Goal: Check status: Check status

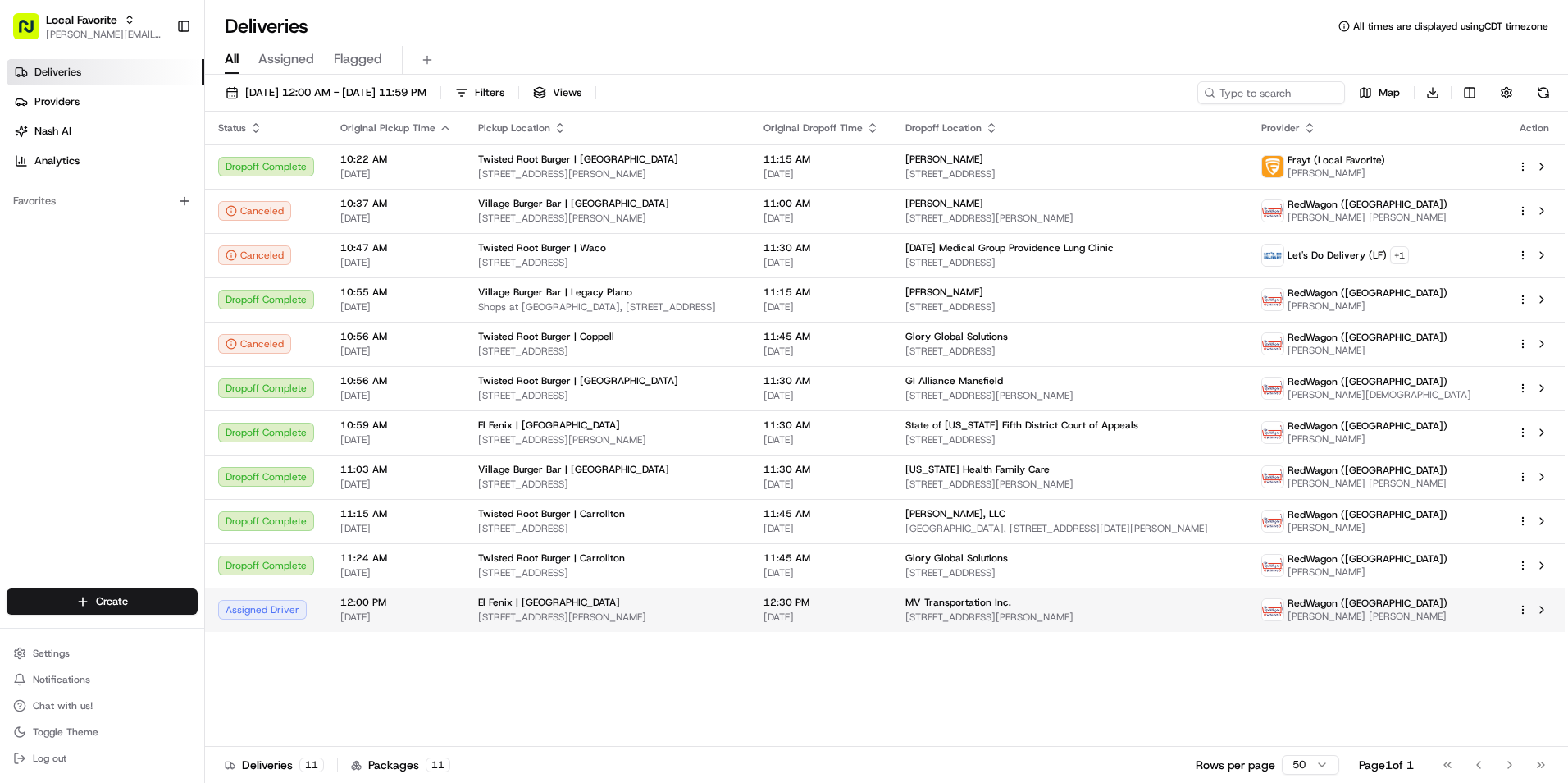
click at [524, 610] on span "[STREET_ADDRESS][PERSON_NAME]" at bounding box center [607, 617] width 259 height 13
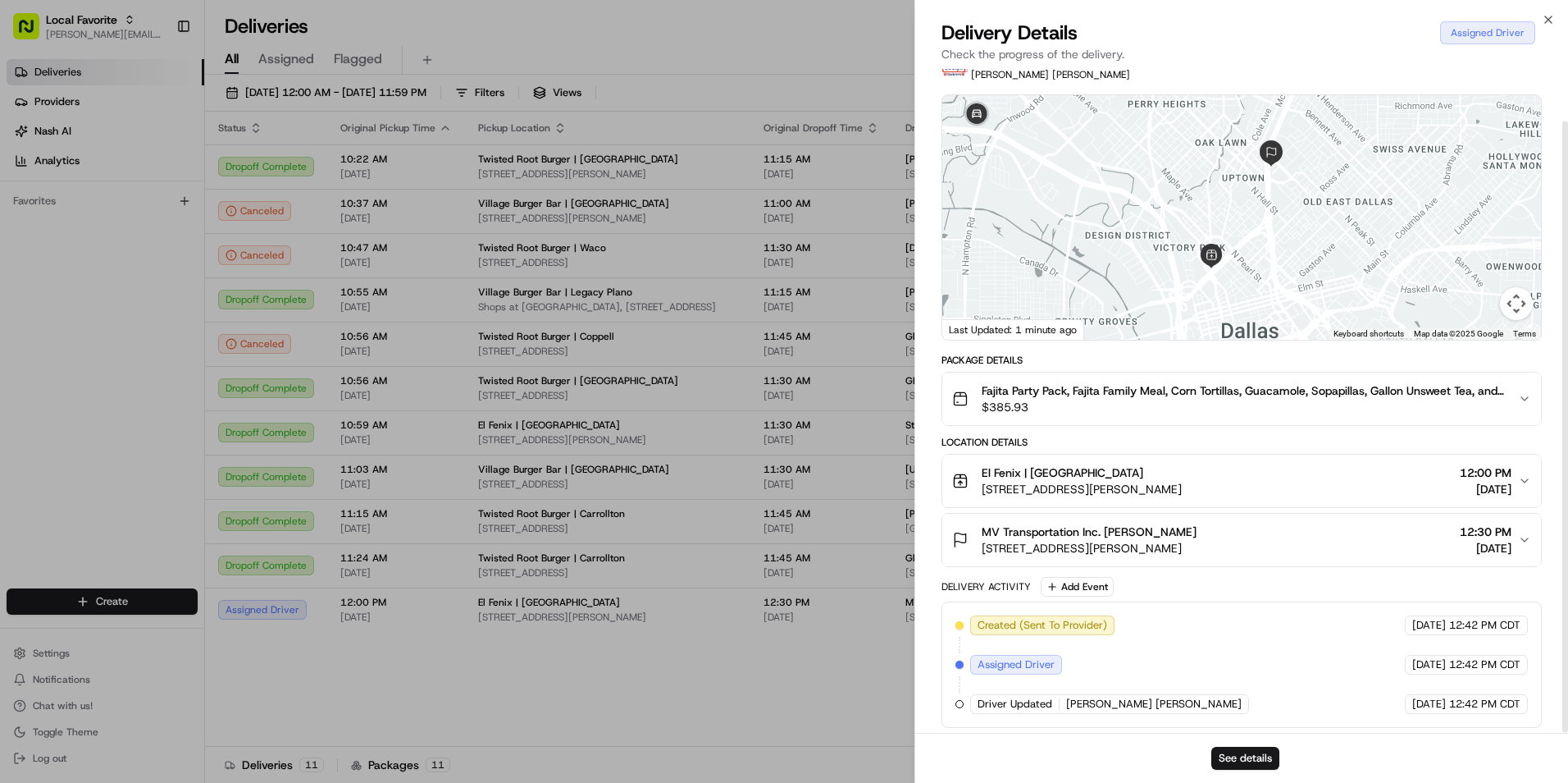
scroll to position [57, 0]
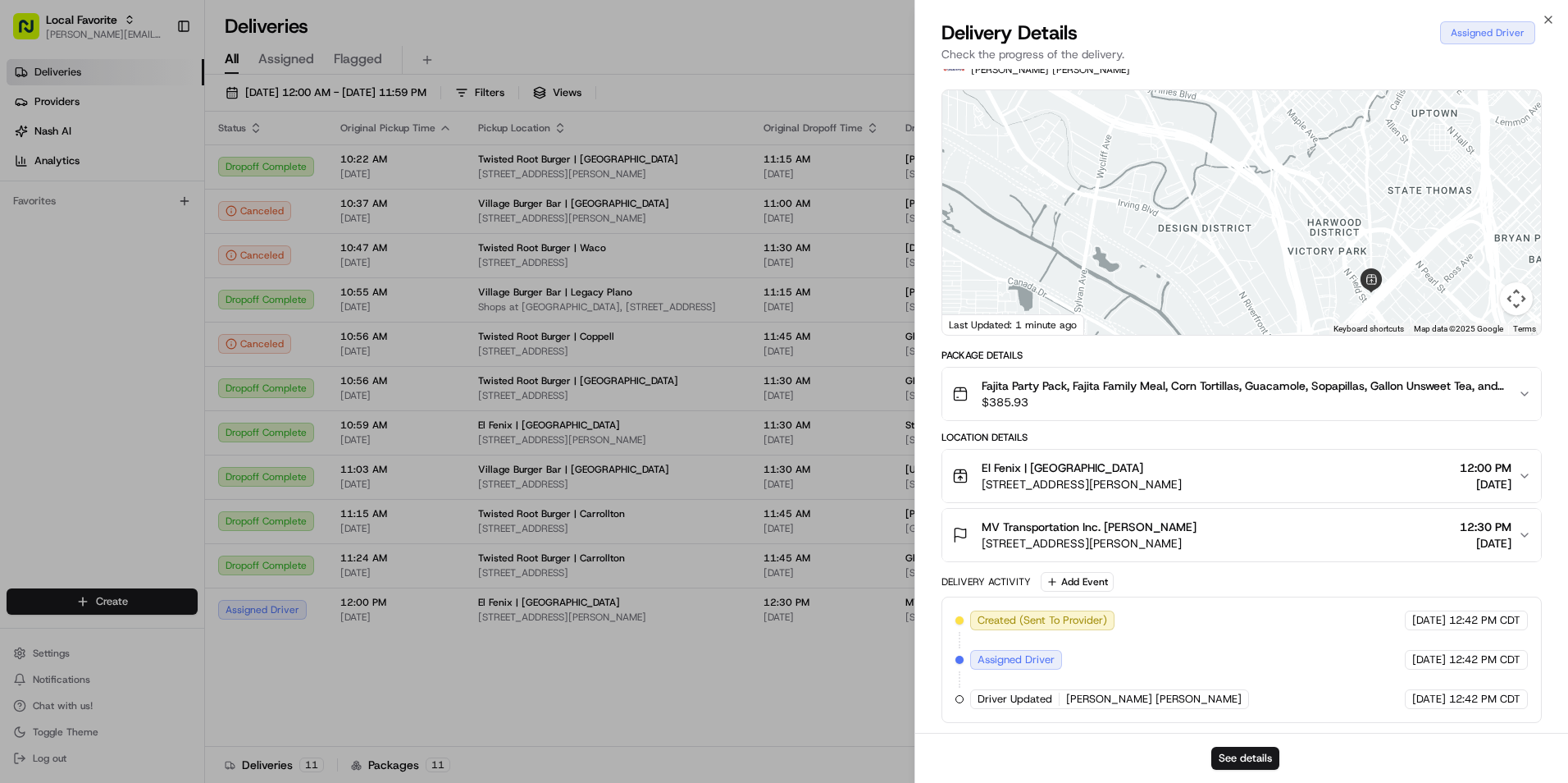
drag, startPoint x: 1164, startPoint y: 207, endPoint x: 1385, endPoint y: 226, distance: 221.8
click at [1385, 226] on div at bounding box center [1241, 212] width 598 height 245
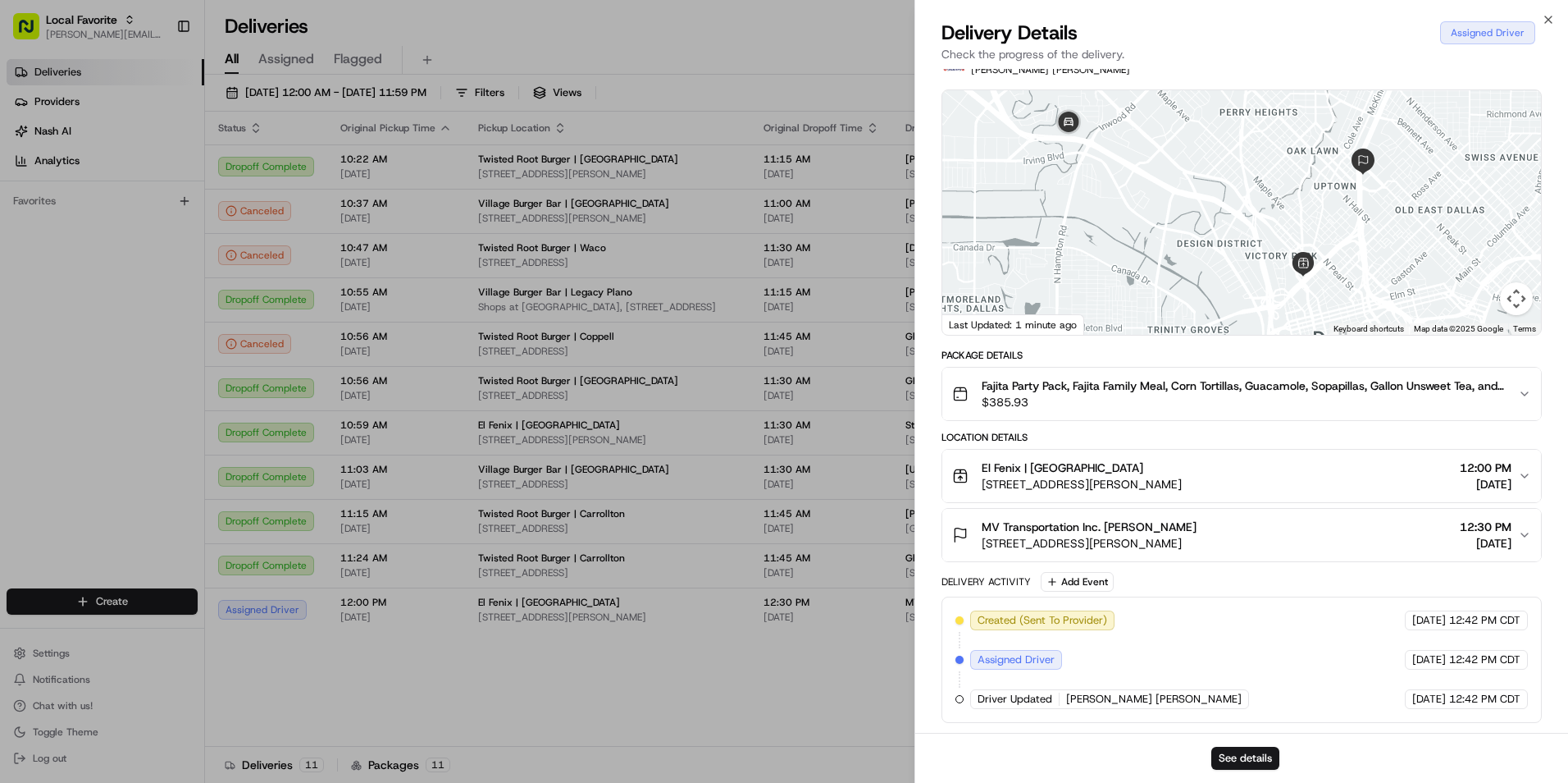
drag, startPoint x: 1200, startPoint y: 169, endPoint x: 1129, endPoint y: 174, distance: 71.2
click at [1129, 174] on div at bounding box center [1241, 212] width 598 height 245
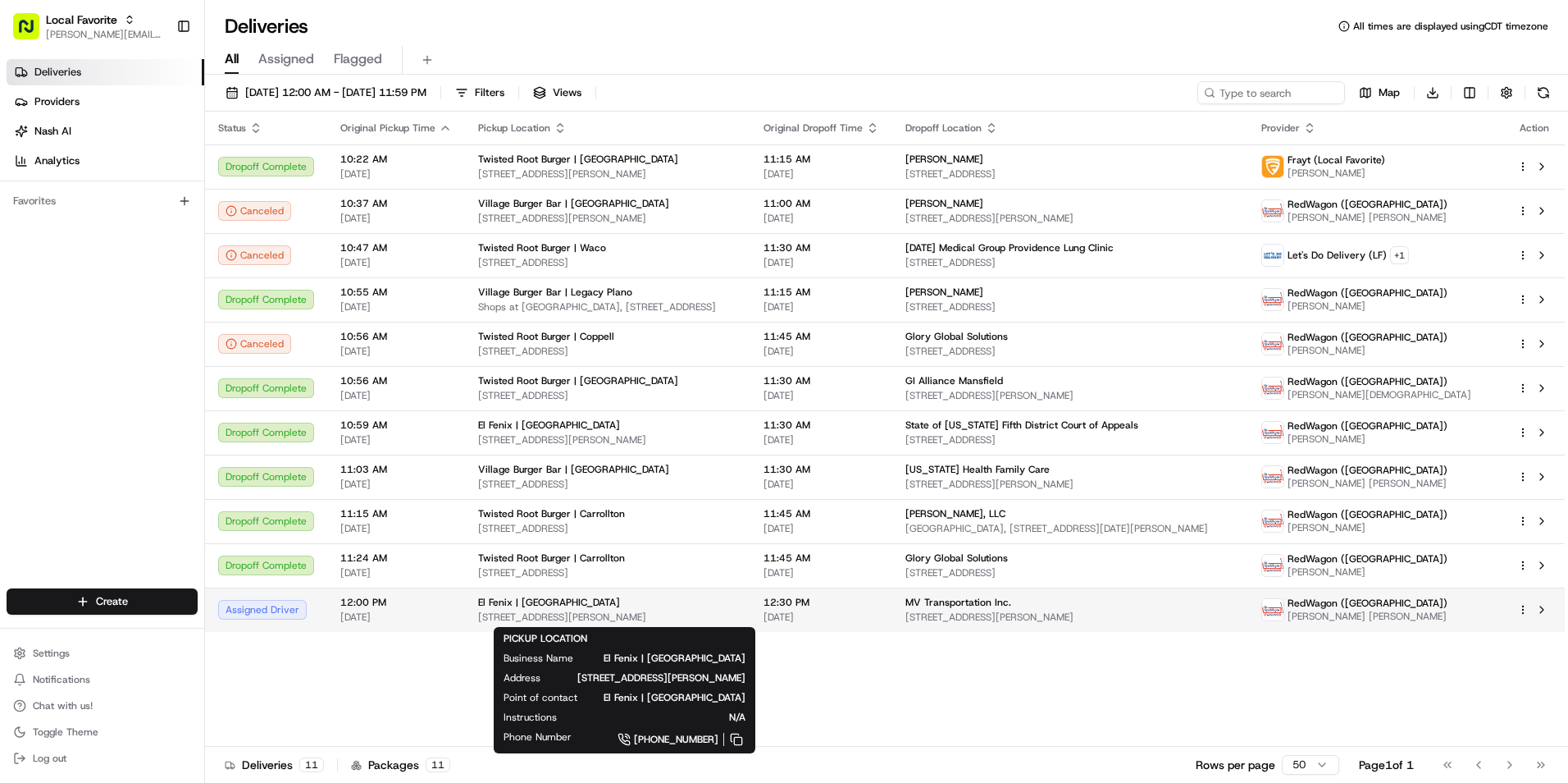
click at [587, 604] on span "El Fenix | [GEOGRAPHIC_DATA]" at bounding box center [549, 601] width 142 height 13
click at [582, 604] on span "El Fenix | [GEOGRAPHIC_DATA]" at bounding box center [549, 601] width 142 height 13
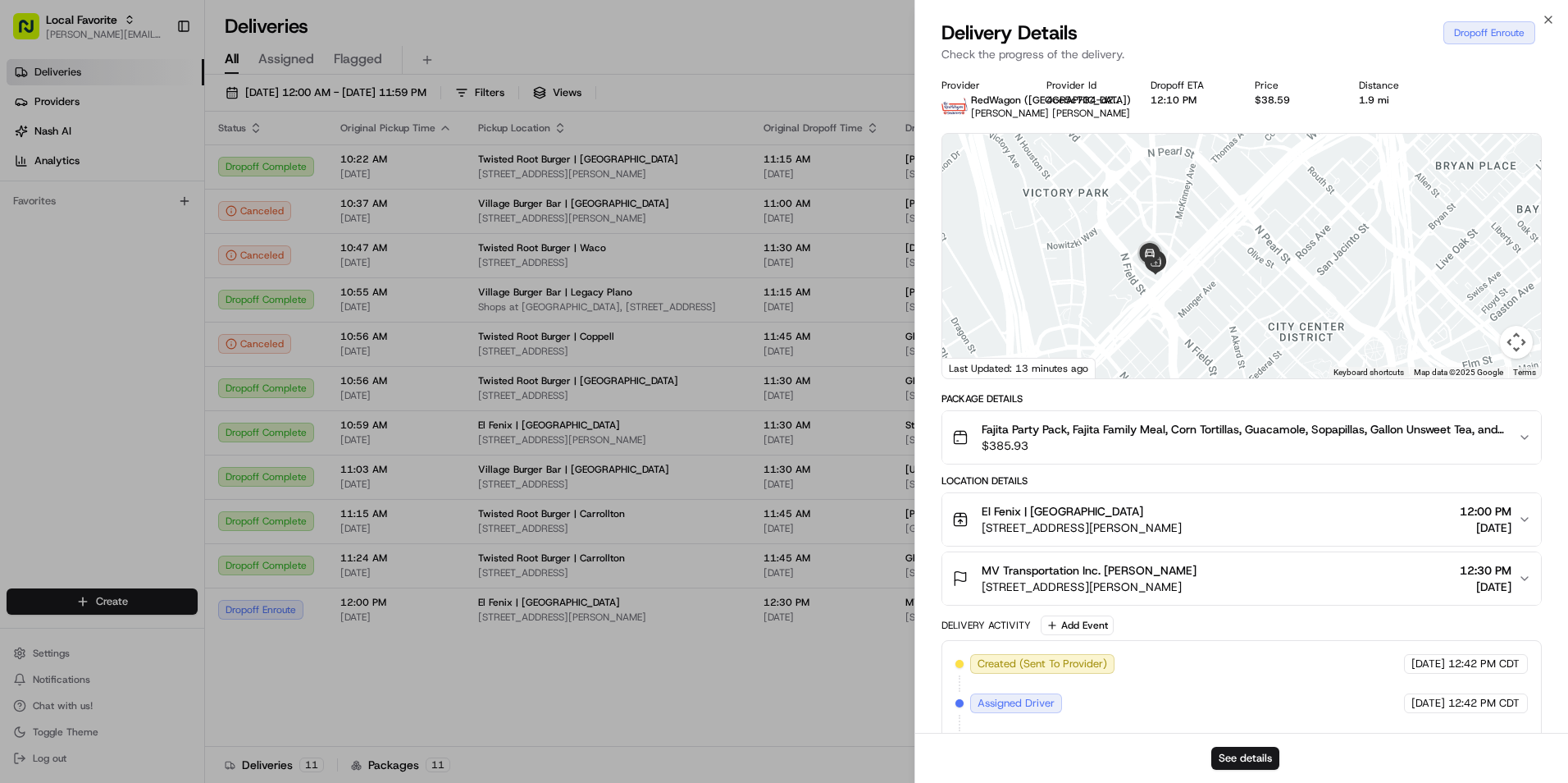
drag, startPoint x: 1158, startPoint y: 341, endPoint x: 1156, endPoint y: 223, distance: 118.0
click at [1156, 223] on div at bounding box center [1241, 256] width 598 height 245
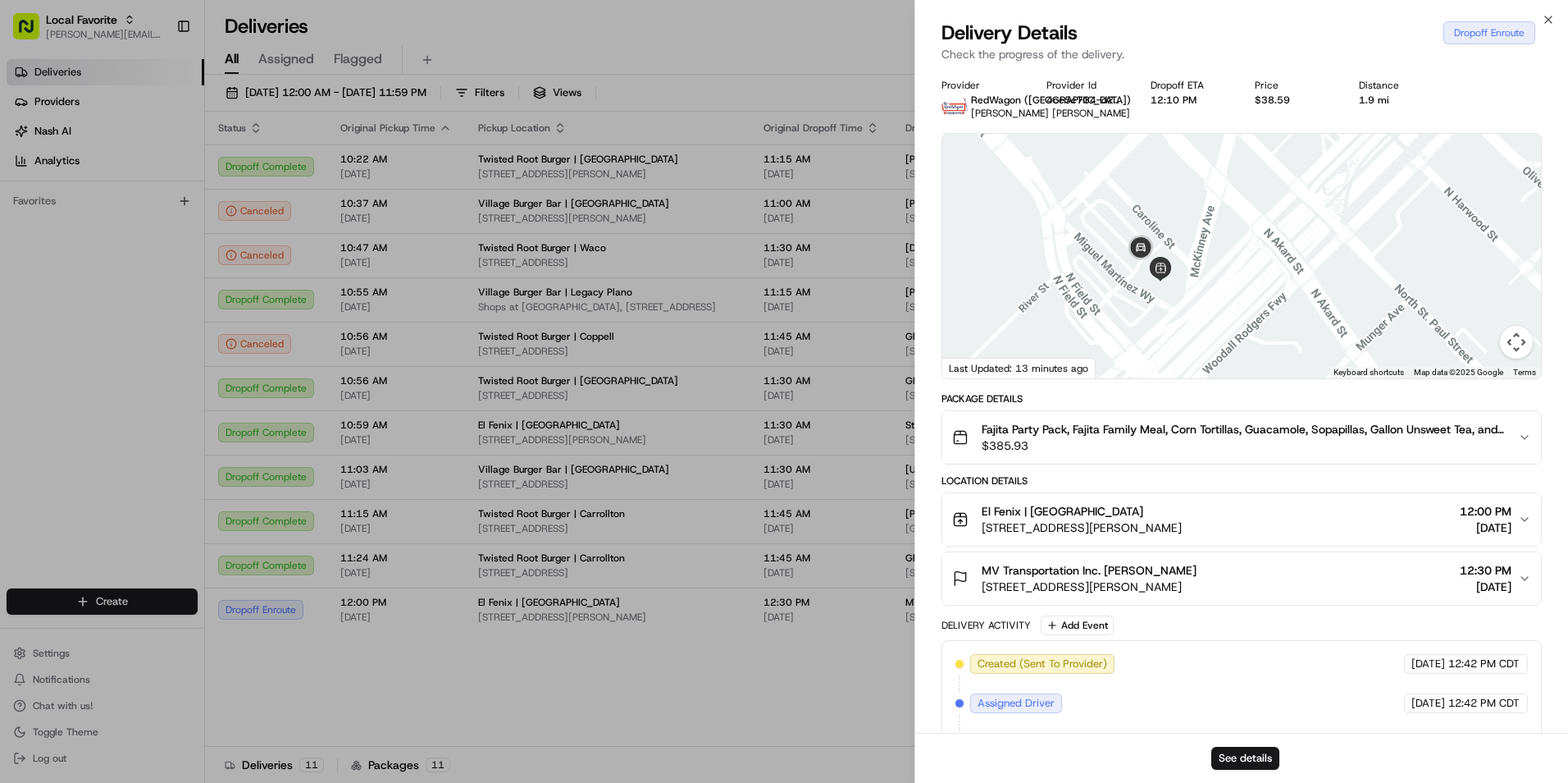
drag, startPoint x: 1079, startPoint y: 301, endPoint x: 1193, endPoint y: 305, distance: 114.1
click at [1192, 305] on div at bounding box center [1241, 256] width 598 height 245
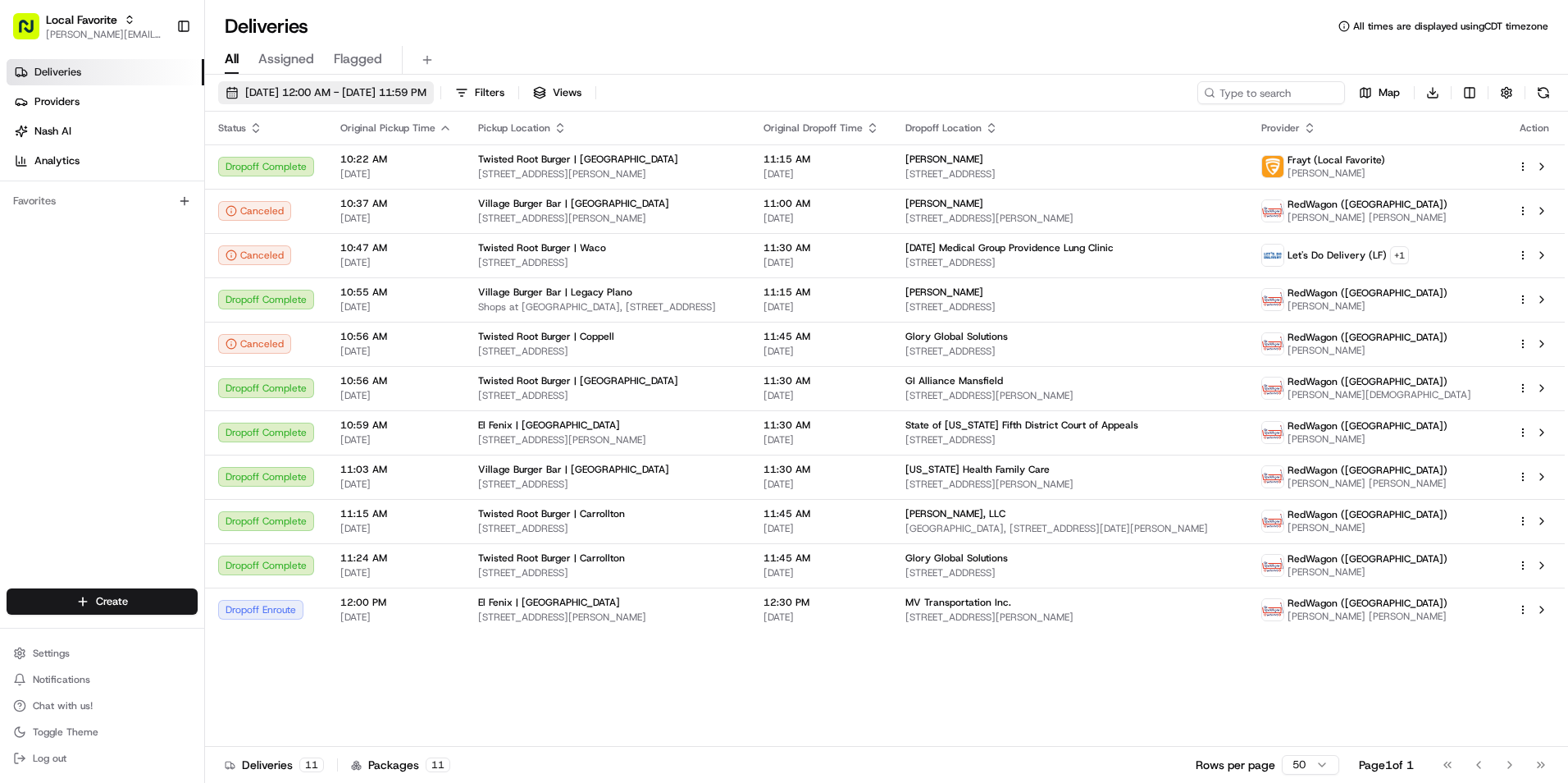
click at [300, 93] on span "[DATE] 12:00 AM - [DATE] 11:59 PM" at bounding box center [336, 93] width 182 height 14
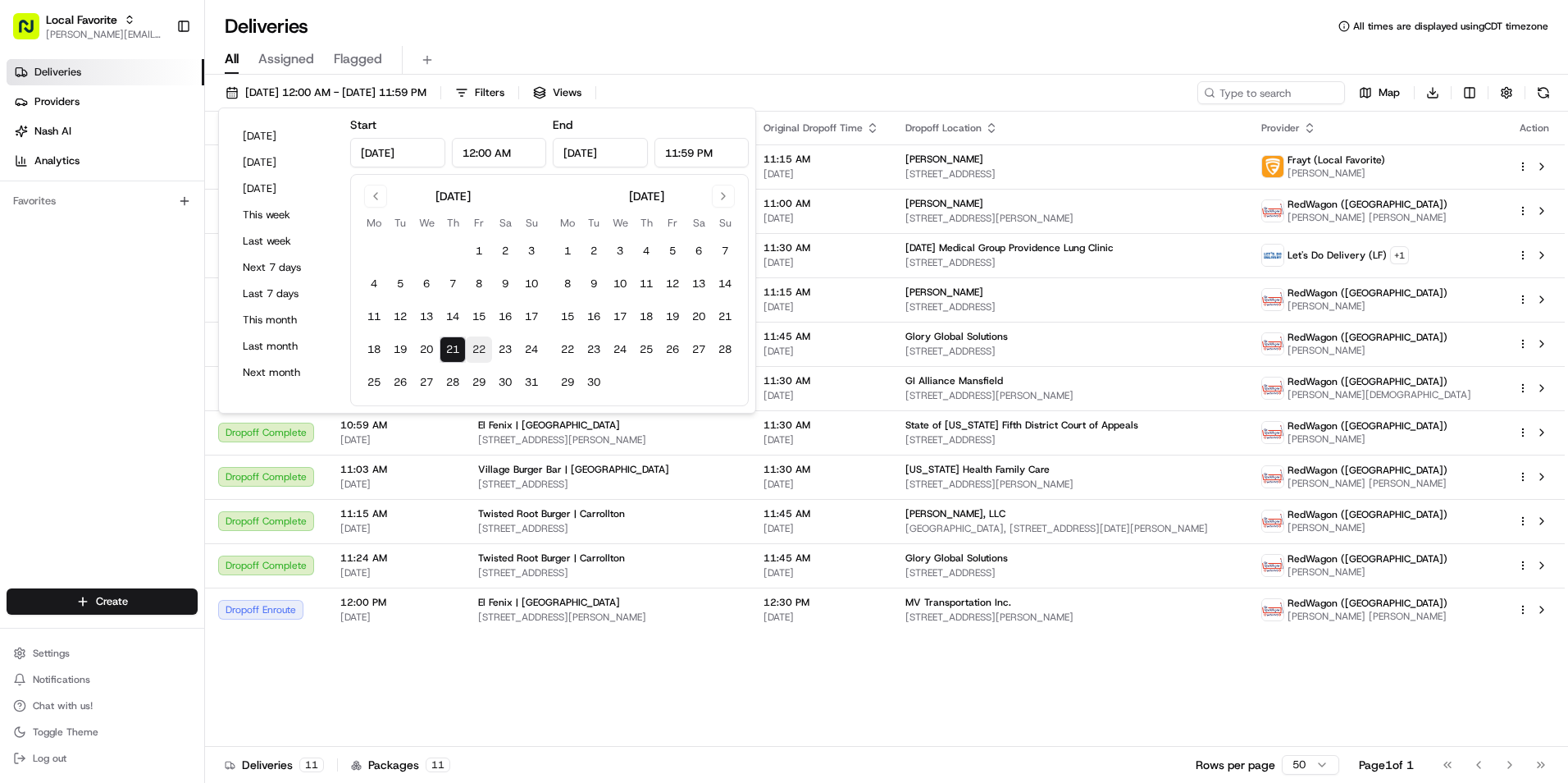
click at [477, 346] on button "22" at bounding box center [478, 349] width 26 height 26
type input "[DATE]"
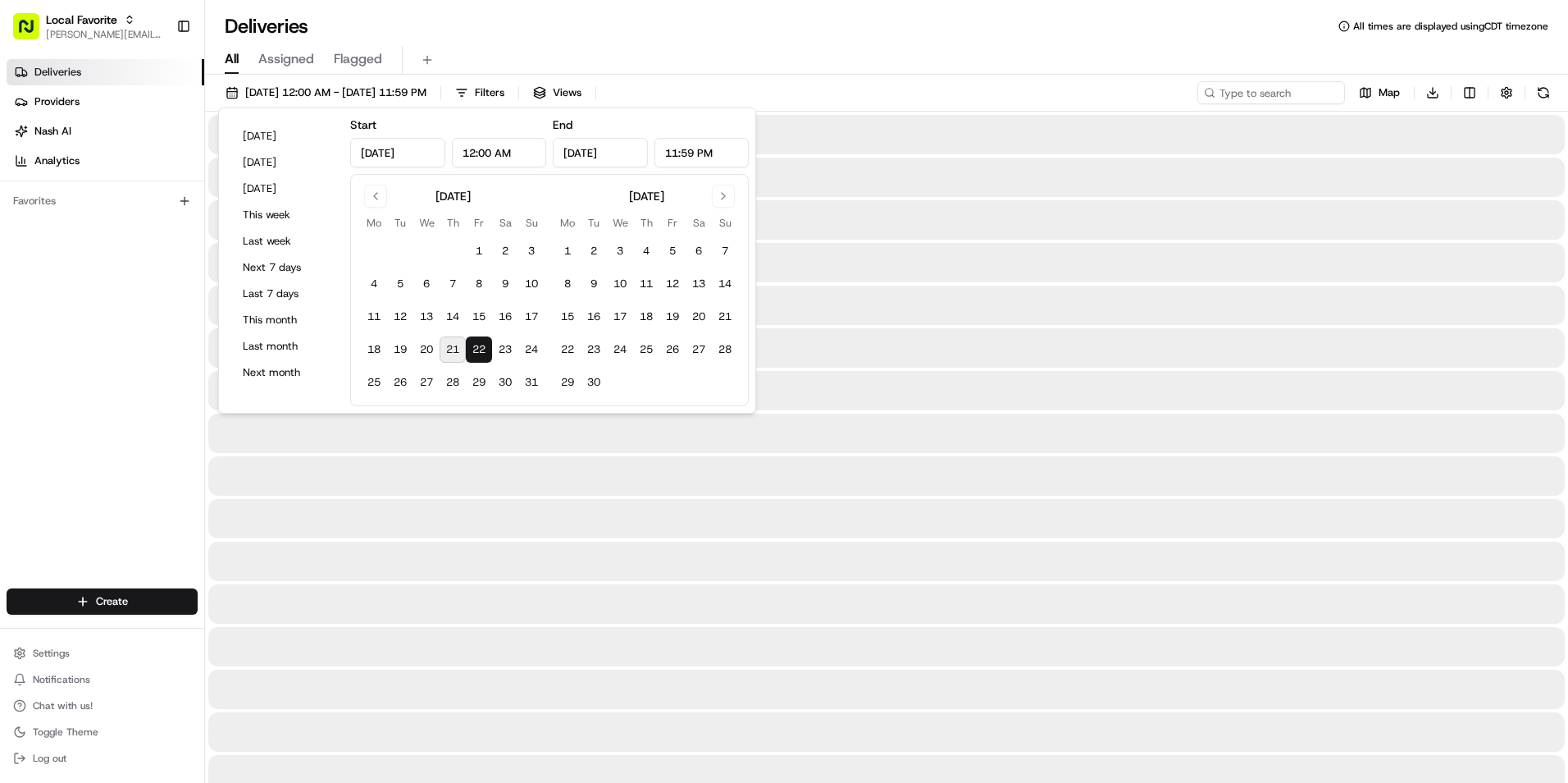
click at [477, 346] on button "22" at bounding box center [478, 349] width 26 height 26
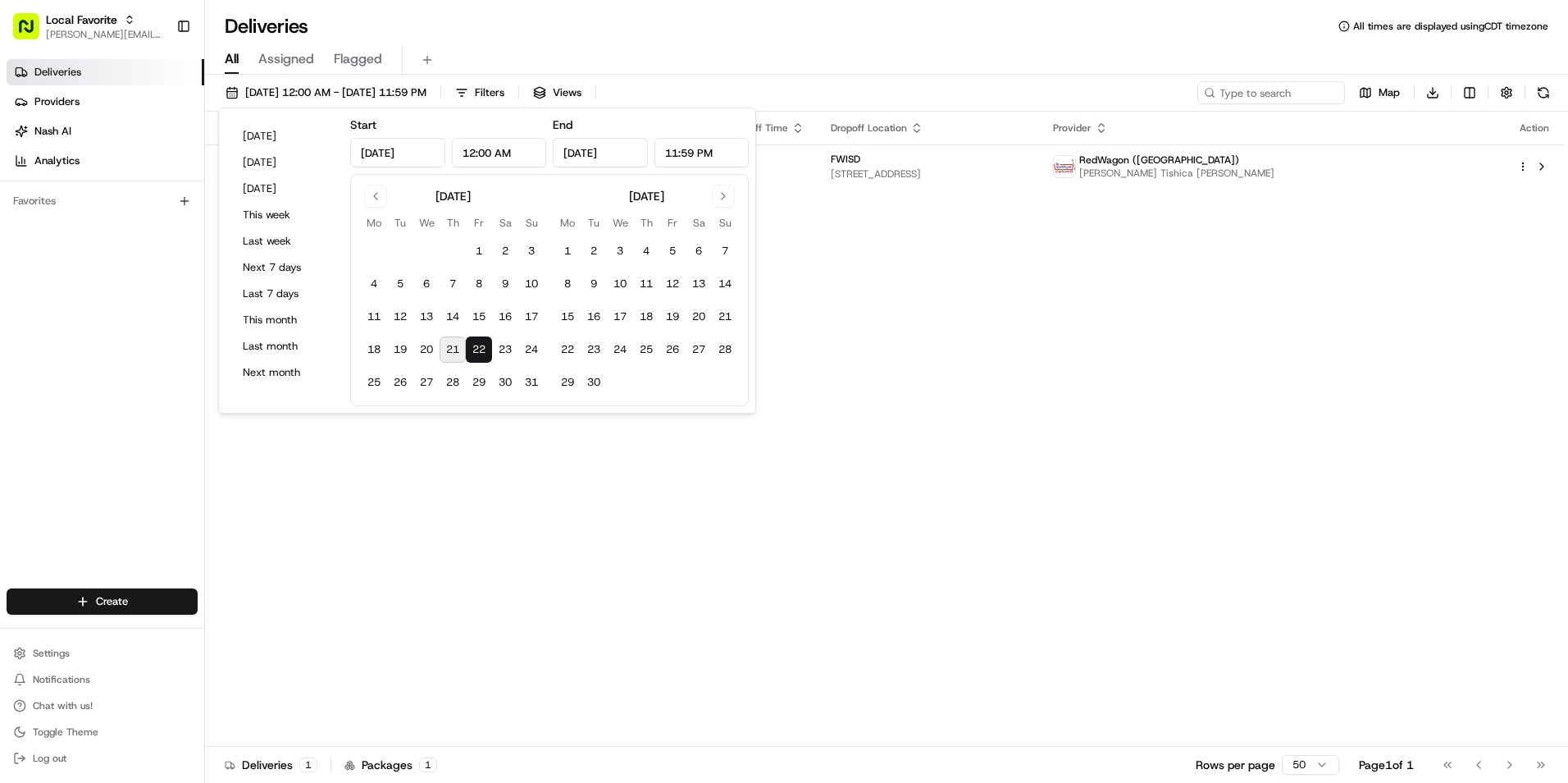
click at [563, 40] on div "All Assigned Flagged" at bounding box center [886, 57] width 1363 height 35
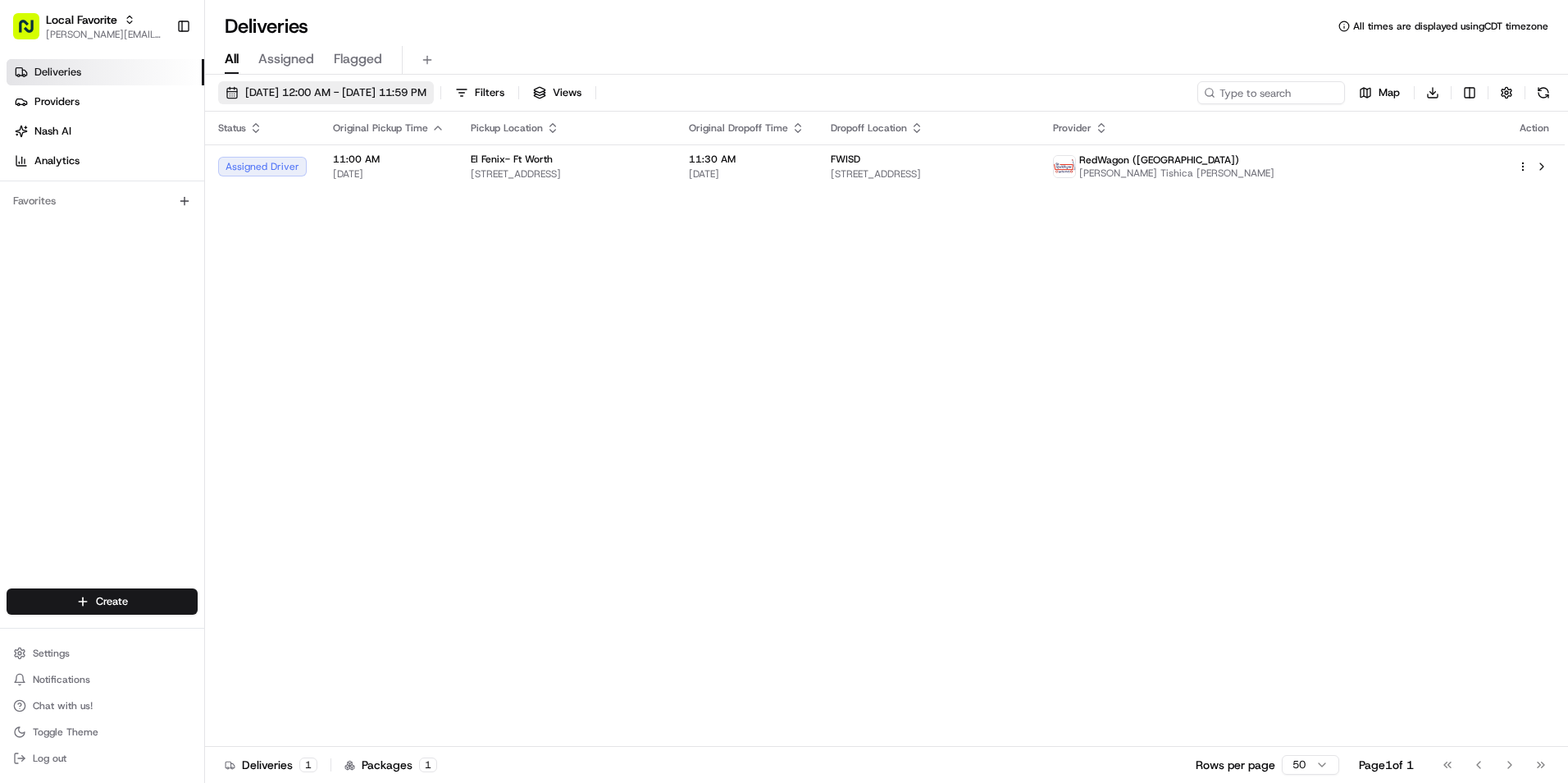
click at [282, 89] on span "[DATE] 12:00 AM - [DATE] 11:59 PM" at bounding box center [336, 93] width 182 height 14
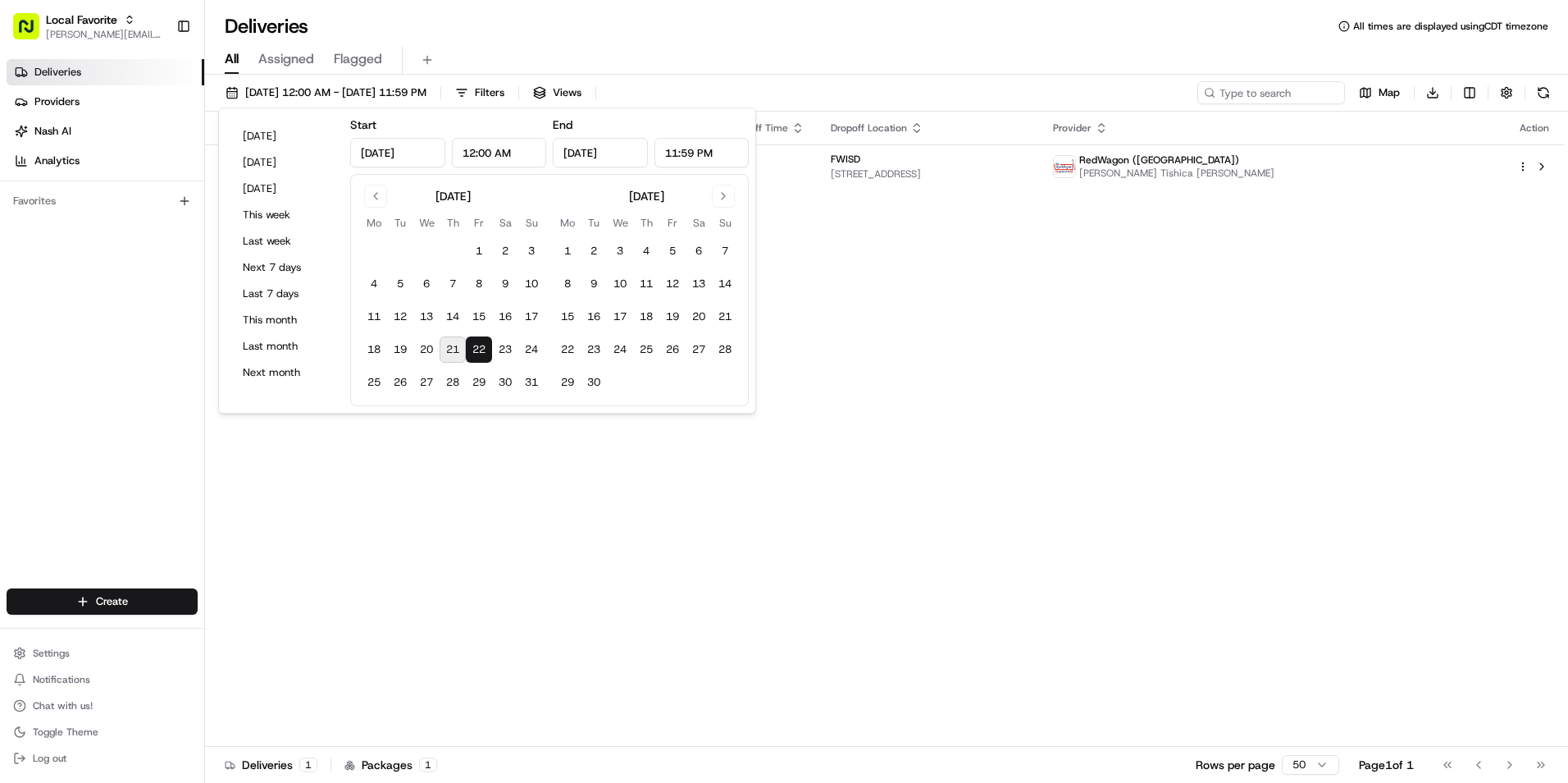
click at [451, 351] on button "21" at bounding box center [452, 349] width 26 height 26
type input "[DATE]"
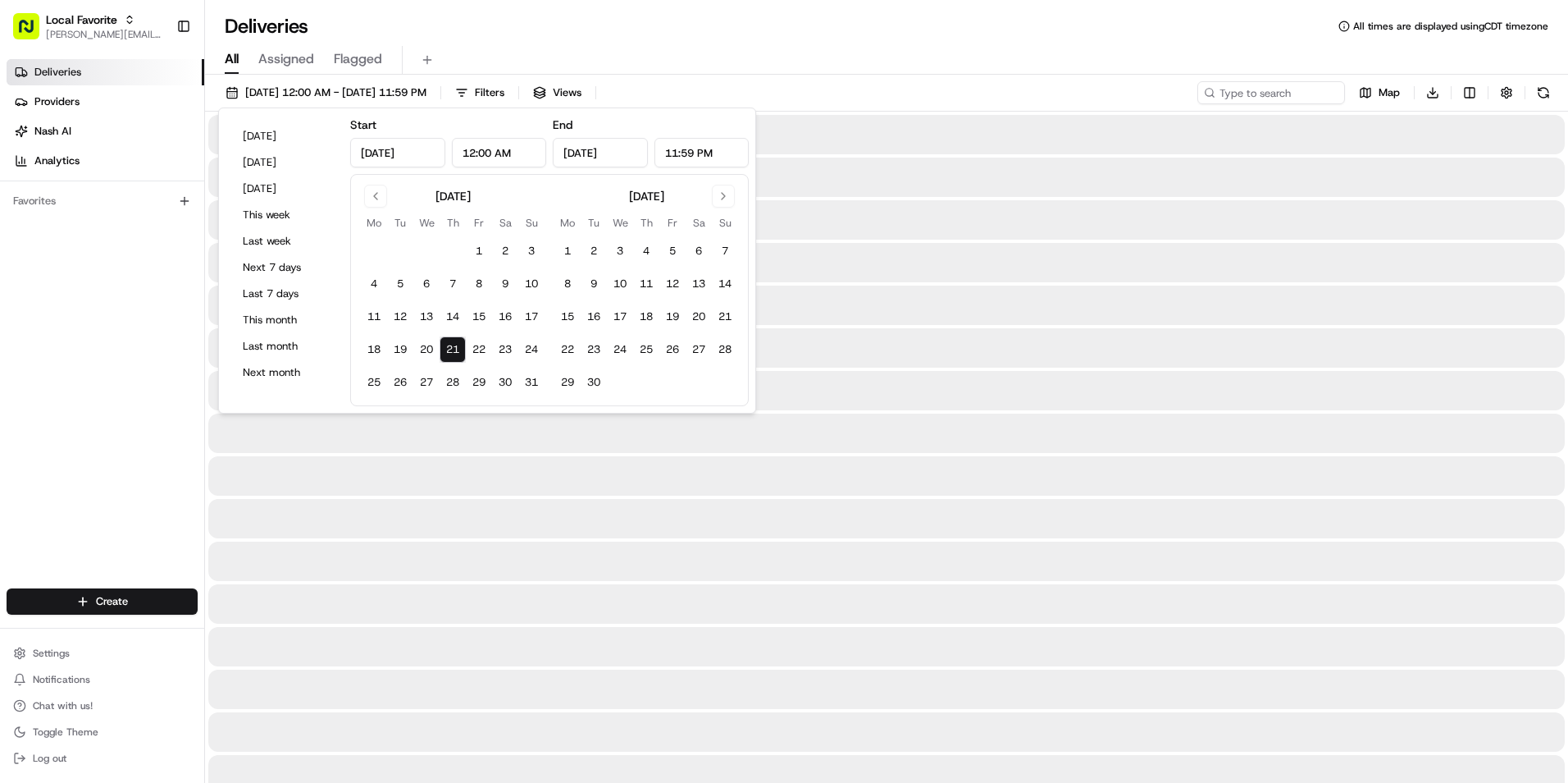
click at [451, 351] on button "21" at bounding box center [452, 349] width 26 height 26
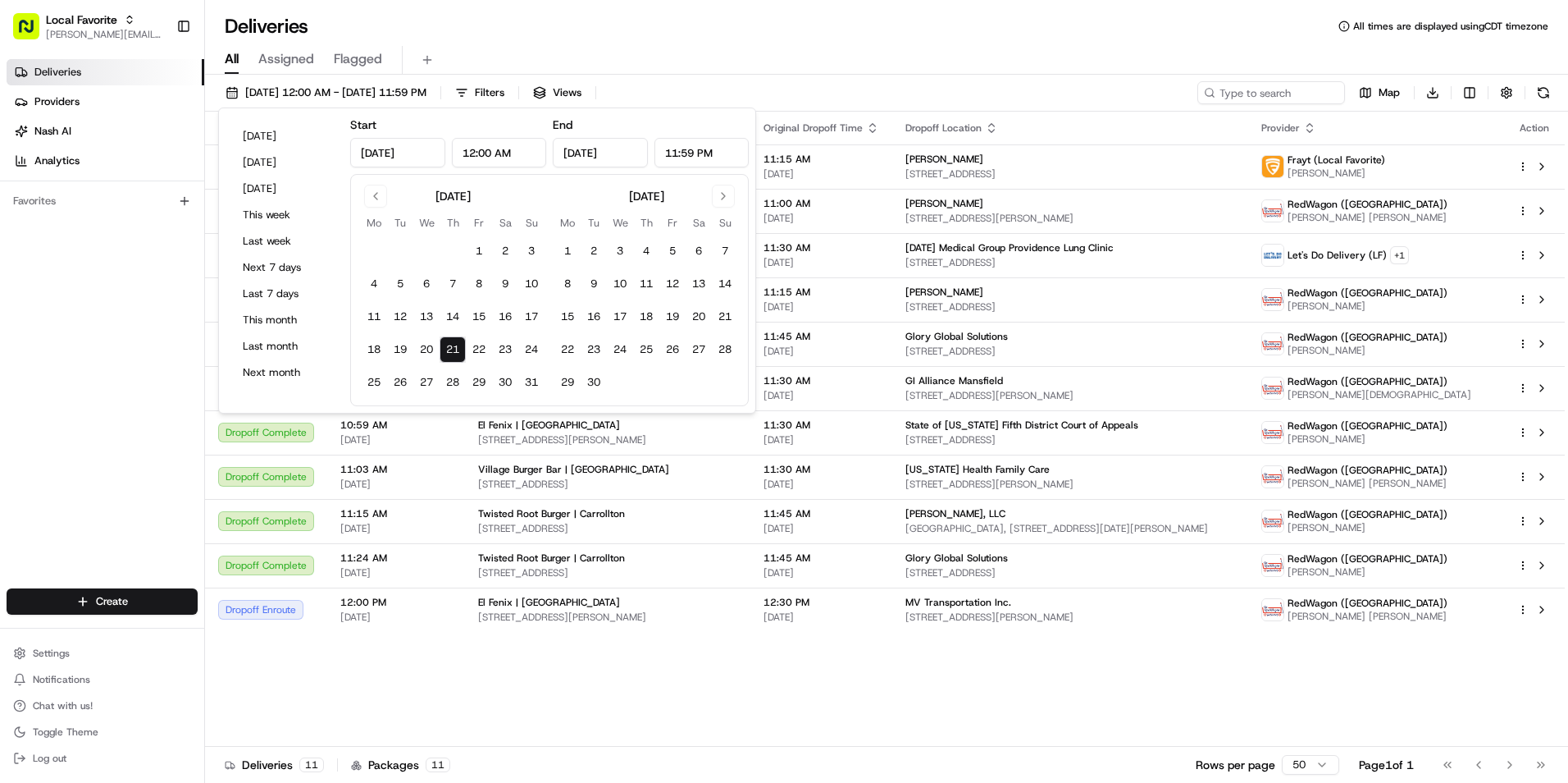
click at [702, 33] on div "Deliveries All times are displayed using CDT timezone" at bounding box center [886, 26] width 1363 height 26
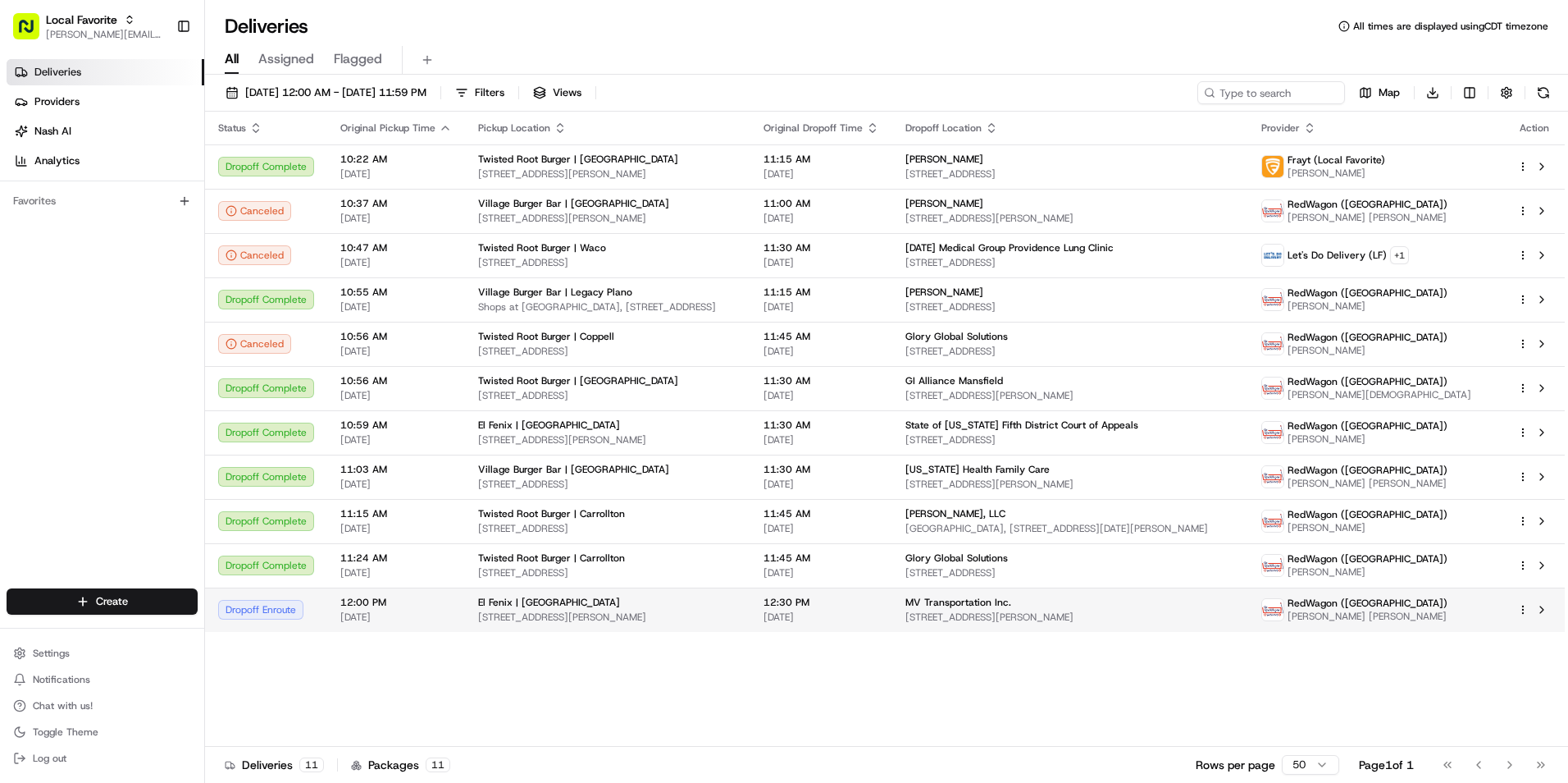
click at [613, 606] on div "El Fenix | [GEOGRAPHIC_DATA]" at bounding box center [607, 601] width 259 height 13
click at [548, 606] on span "El Fenix | [GEOGRAPHIC_DATA]" at bounding box center [549, 601] width 142 height 13
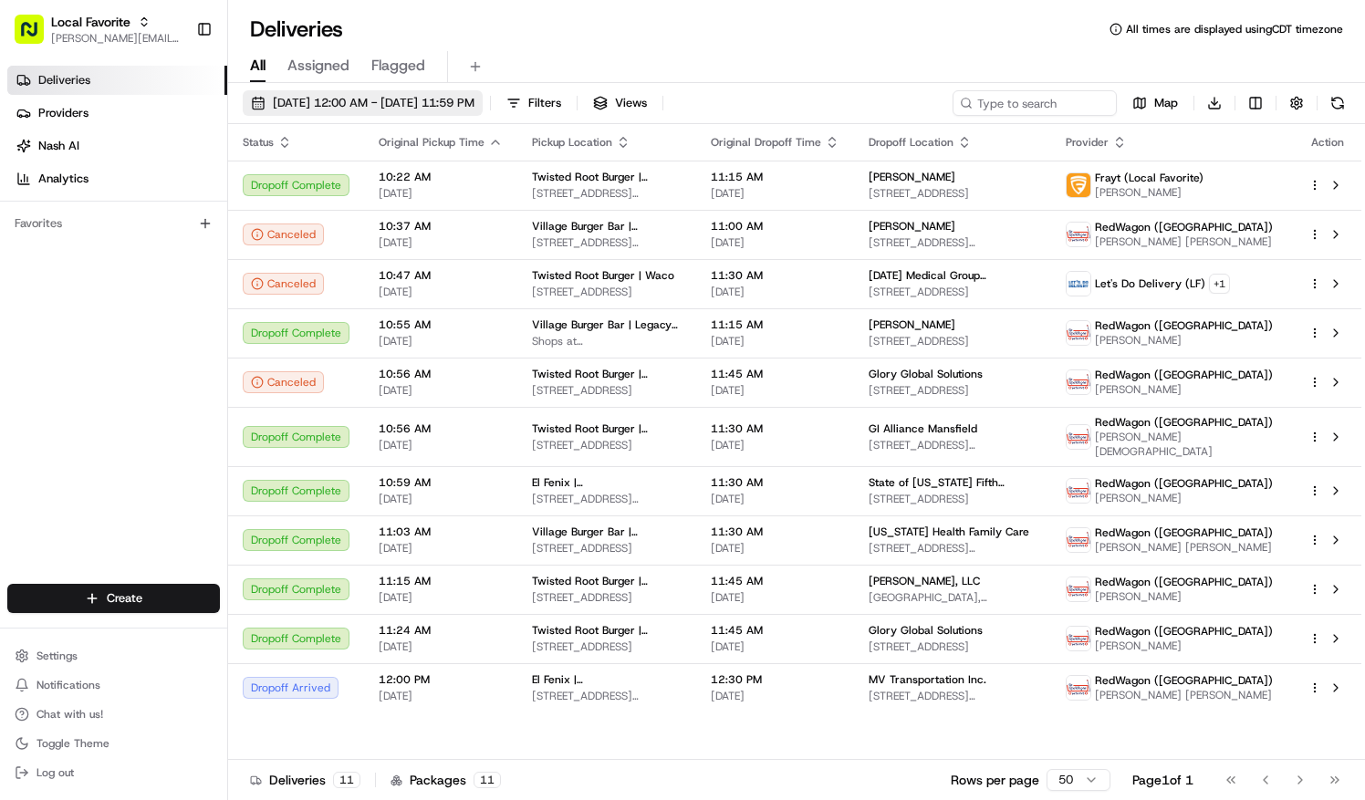
click at [345, 100] on span "[DATE] 12:00 AM - [DATE] 11:59 PM" at bounding box center [374, 103] width 202 height 16
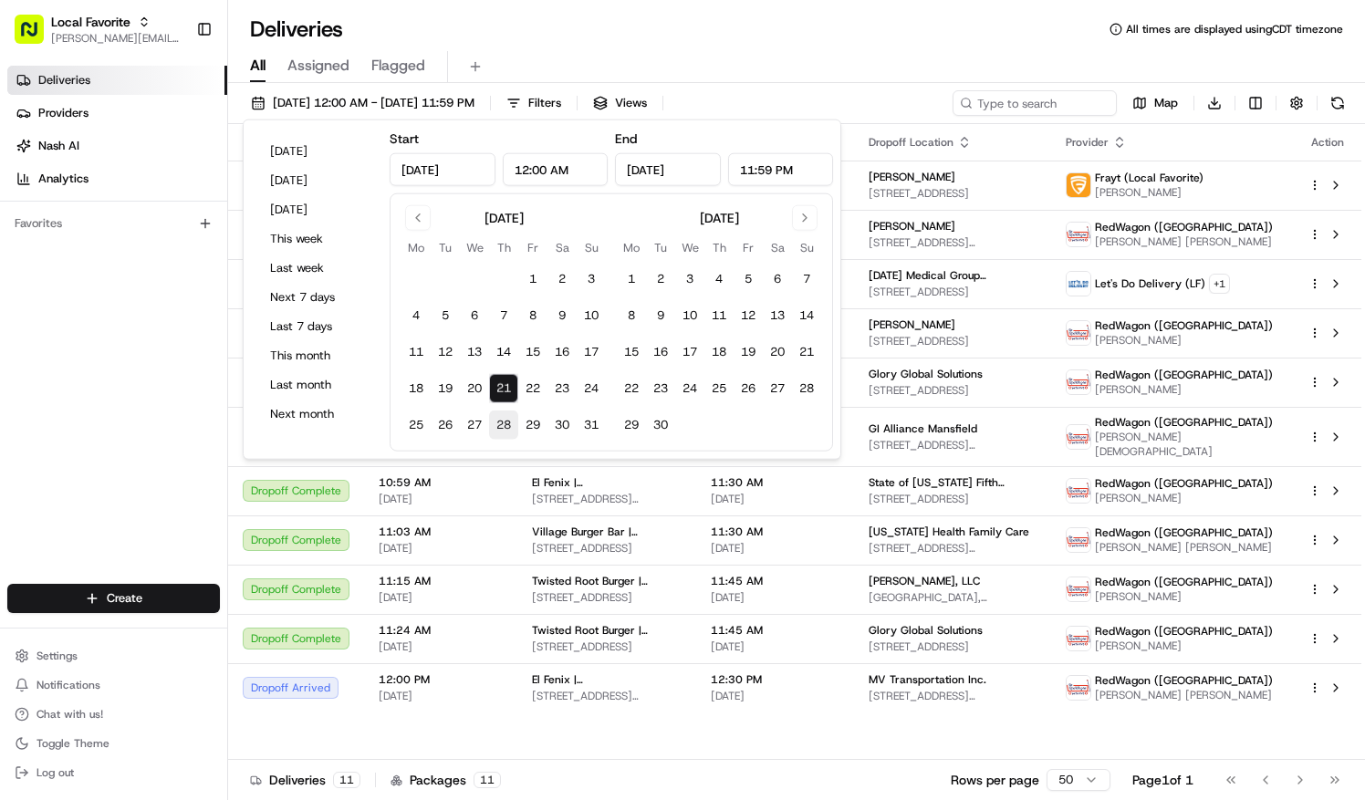
click at [496, 425] on button "28" at bounding box center [503, 425] width 29 height 29
type input "Aug 28, 2025"
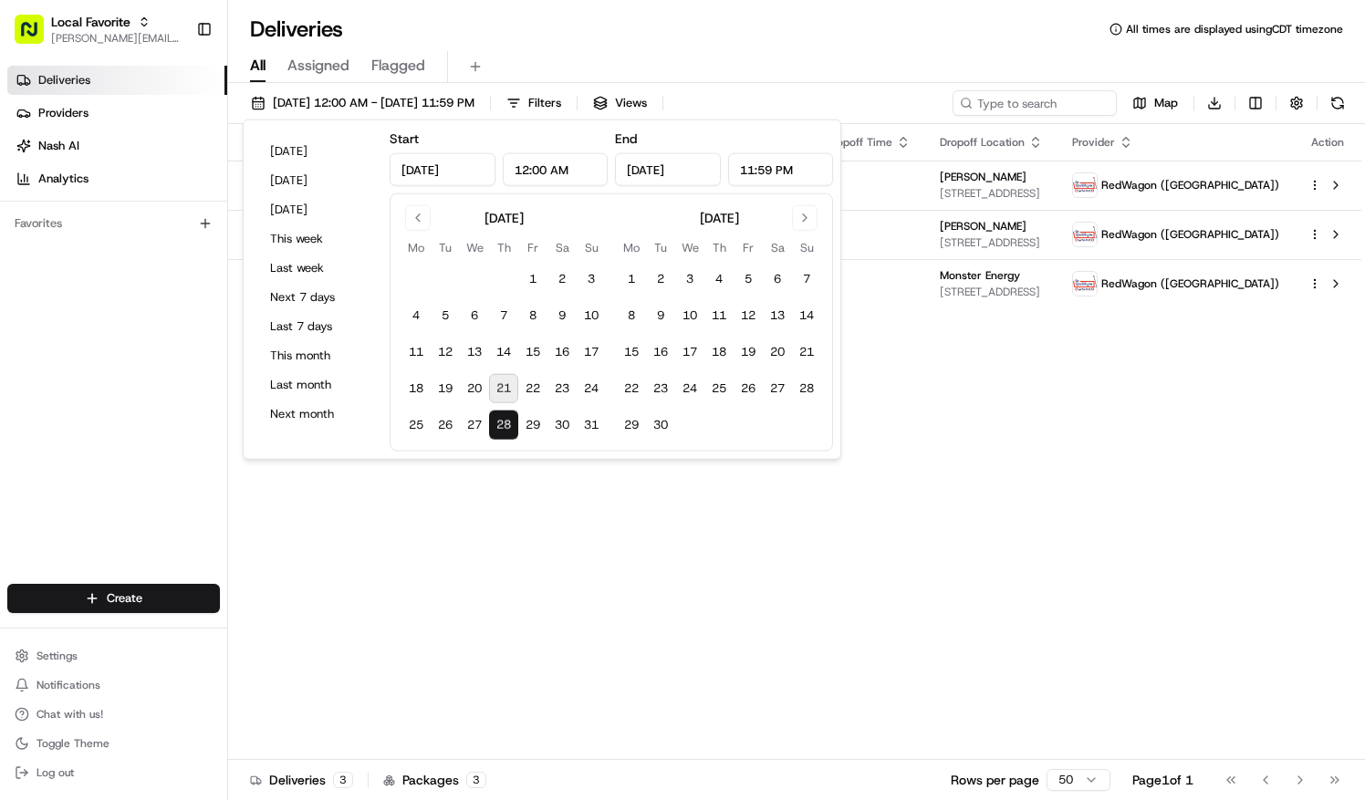
click at [577, 38] on div "Deliveries All times are displayed using CDT timezone" at bounding box center [796, 29] width 1137 height 29
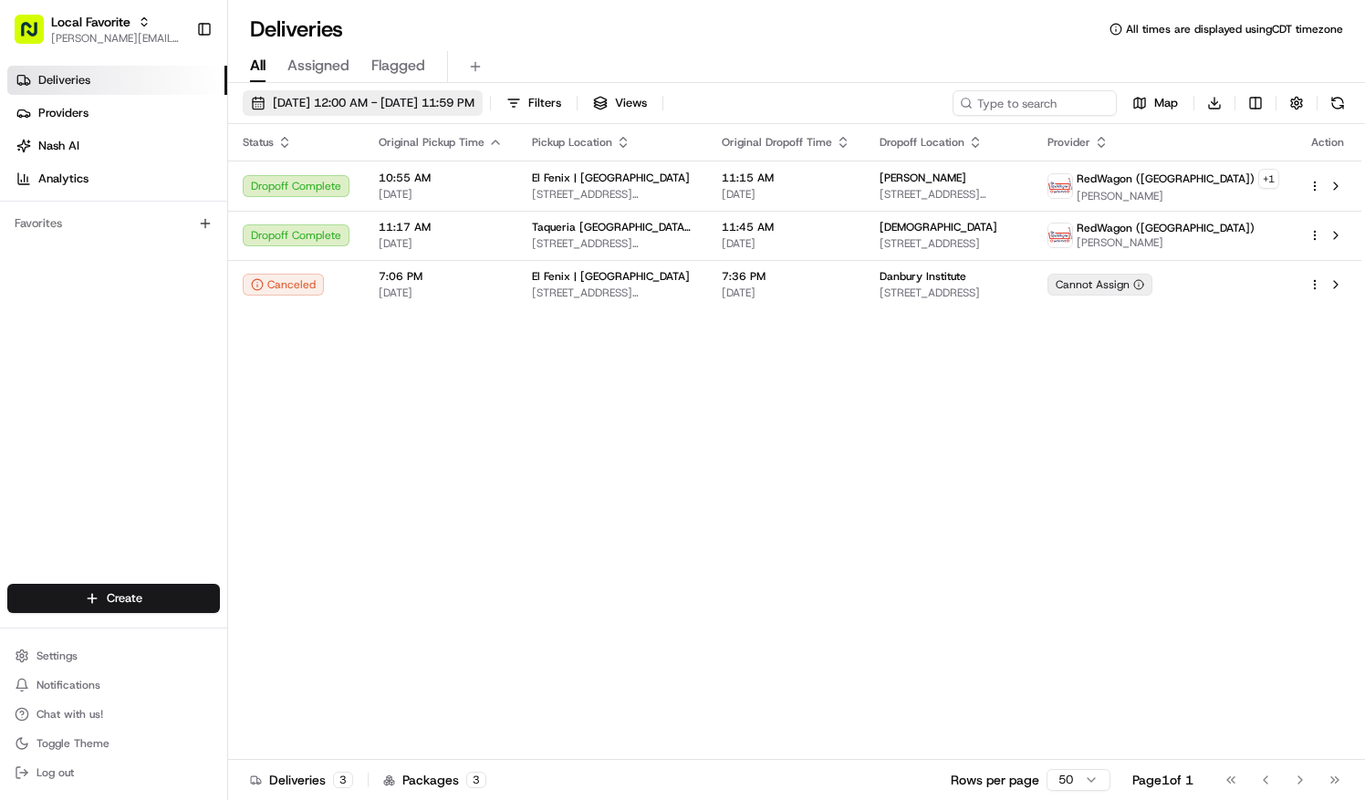
click at [347, 99] on span "06/08/2025 12:00 AM - 06/08/2025 11:59 PM" at bounding box center [374, 103] width 202 height 16
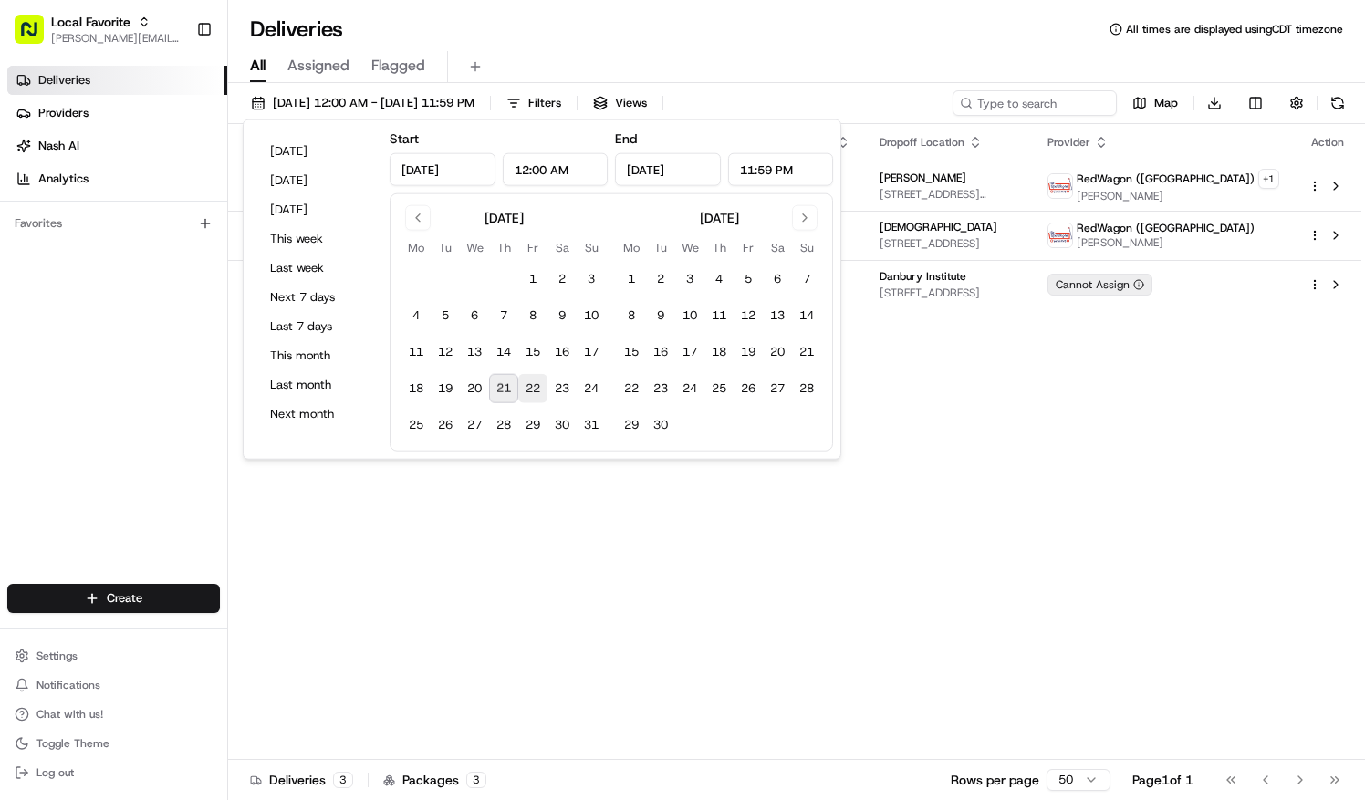
click at [528, 387] on button "22" at bounding box center [532, 388] width 29 height 29
type input "[DATE]"
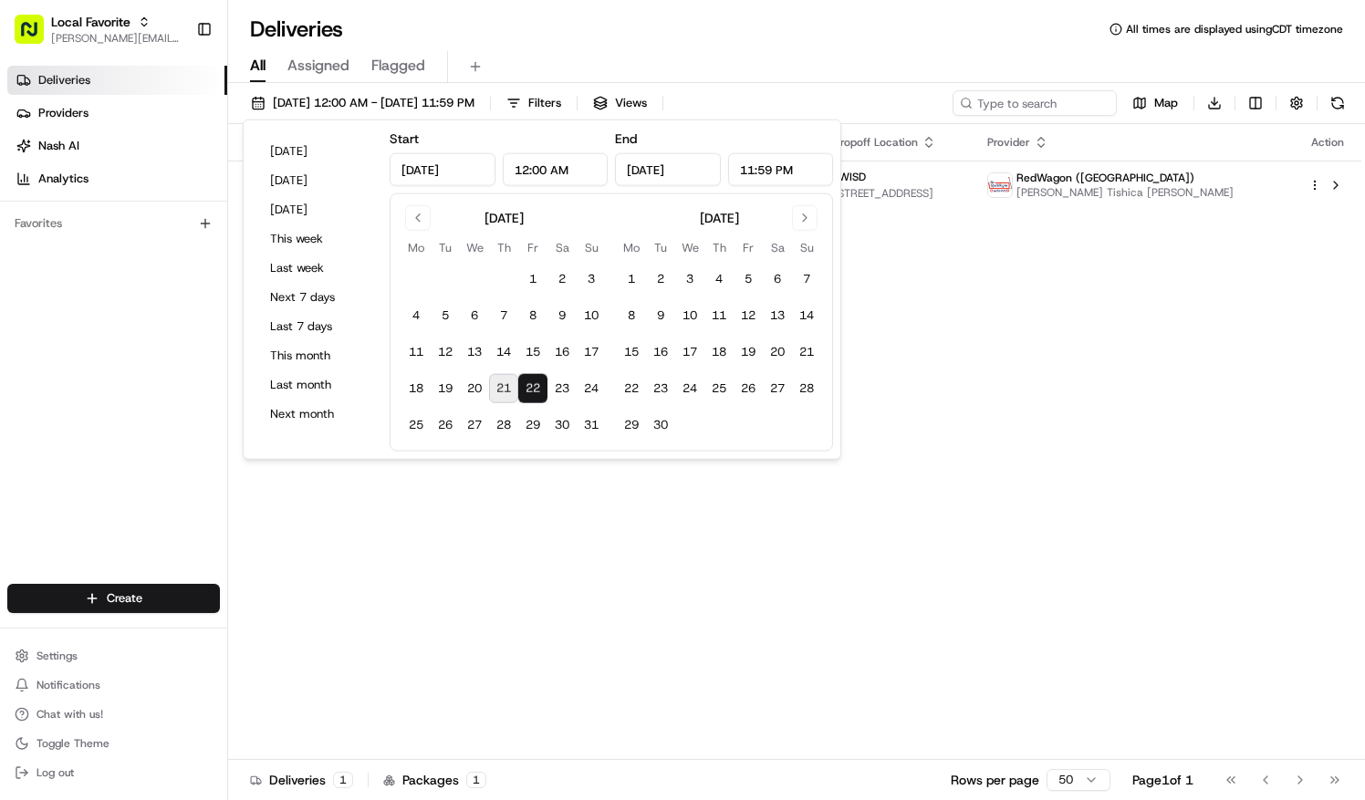
click at [524, 387] on button "22" at bounding box center [532, 388] width 29 height 29
click at [644, 42] on div "Deliveries All times are displayed using CDT timezone" at bounding box center [796, 29] width 1137 height 29
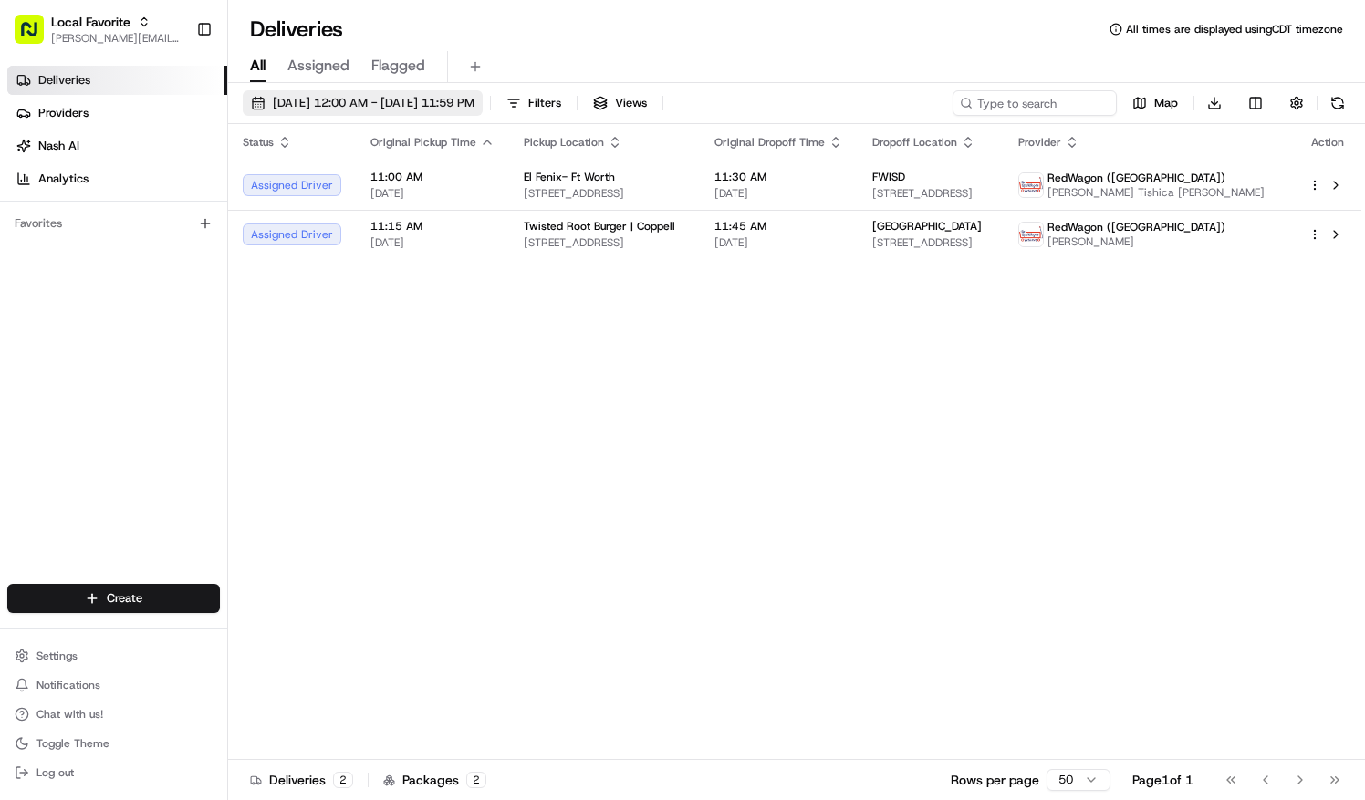
click at [298, 102] on span "[DATE] 12:00 AM - [DATE] 11:59 PM" at bounding box center [374, 103] width 202 height 16
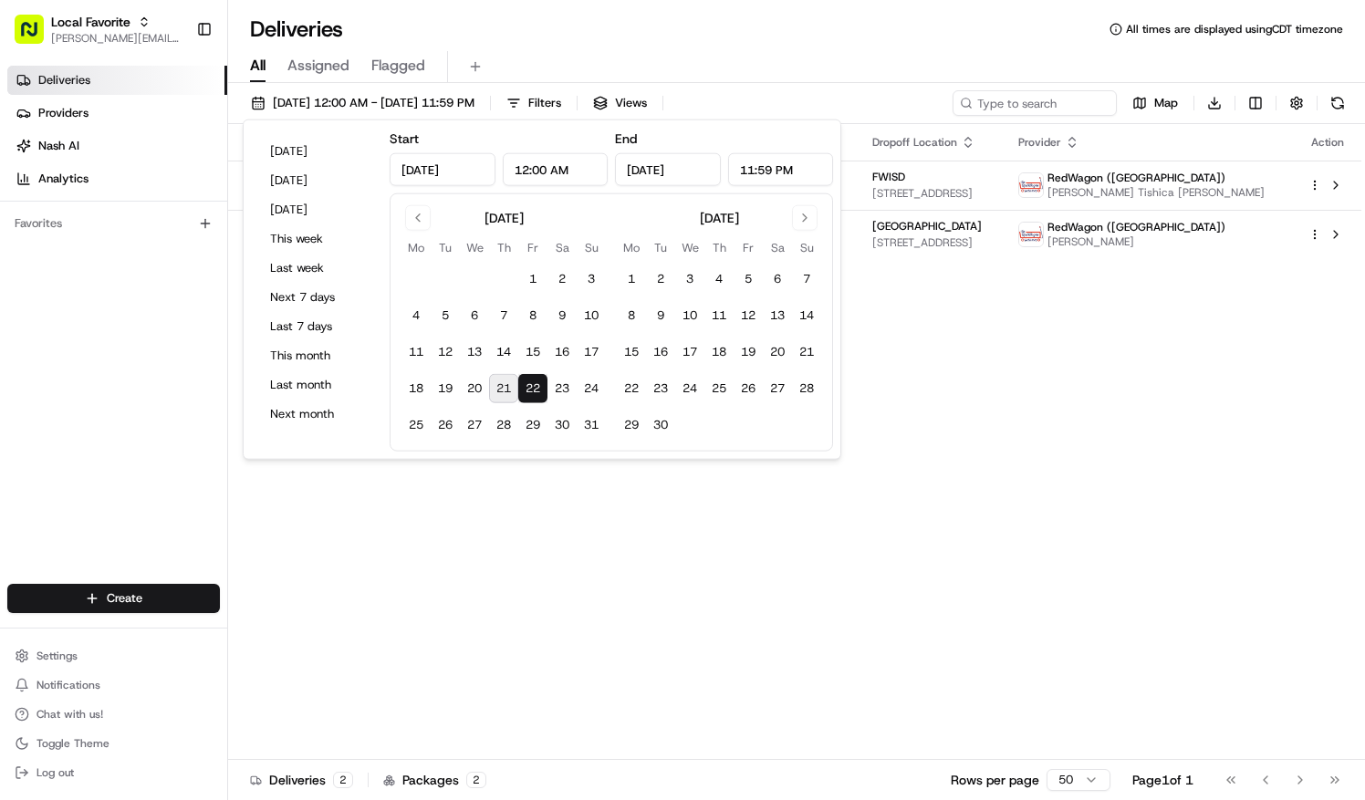
click at [495, 395] on button "21" at bounding box center [503, 388] width 29 height 29
type input "[DATE]"
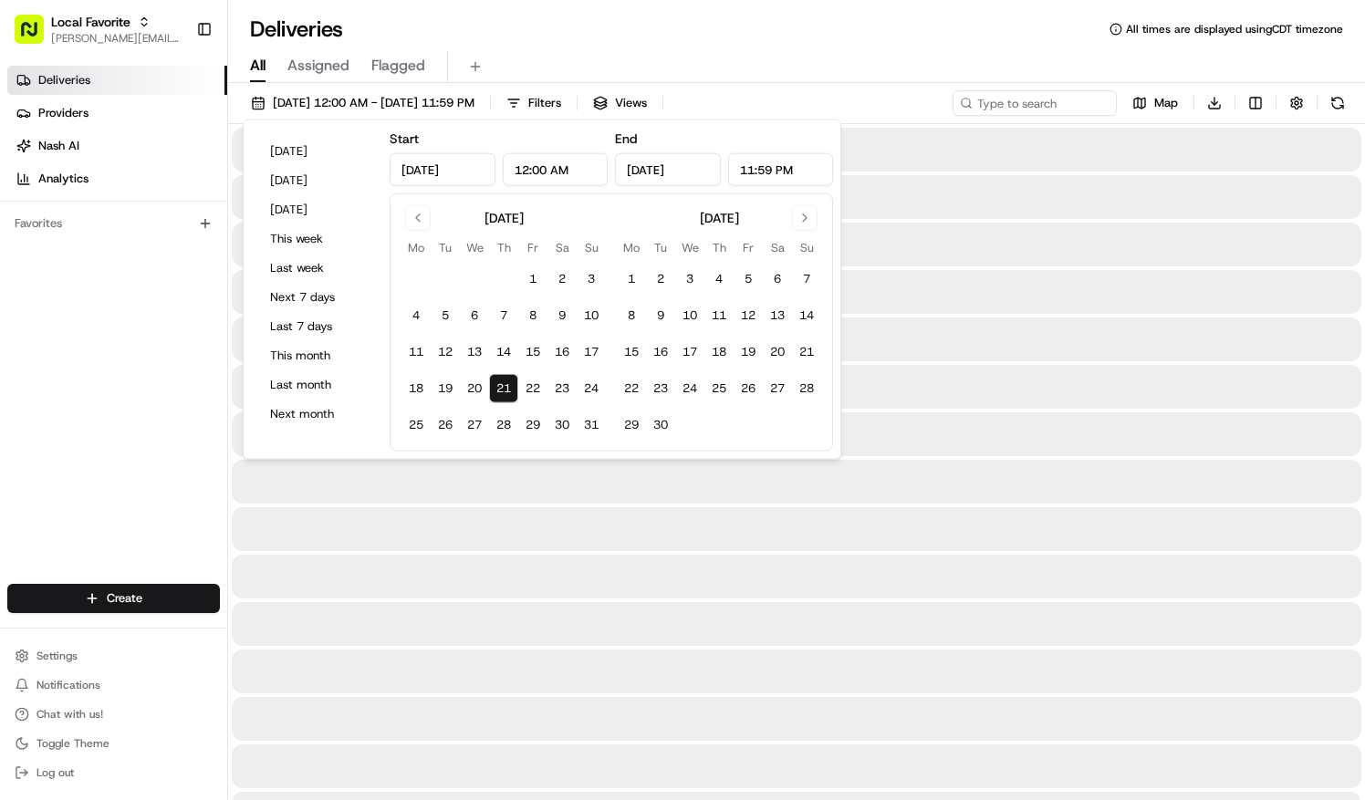
click at [495, 394] on button "21" at bounding box center [503, 388] width 29 height 29
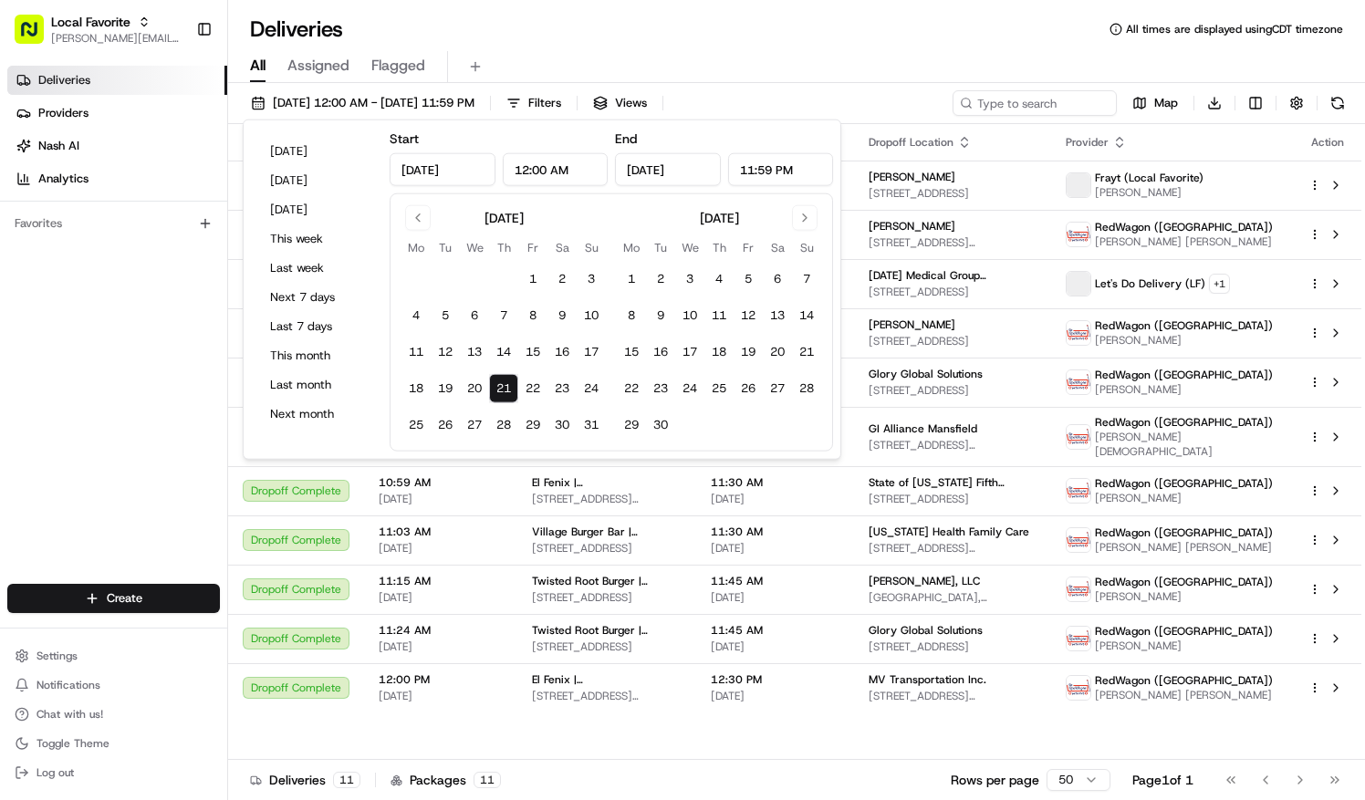
click at [779, 43] on div "Deliveries All times are displayed using CDT timezone" at bounding box center [796, 29] width 1137 height 29
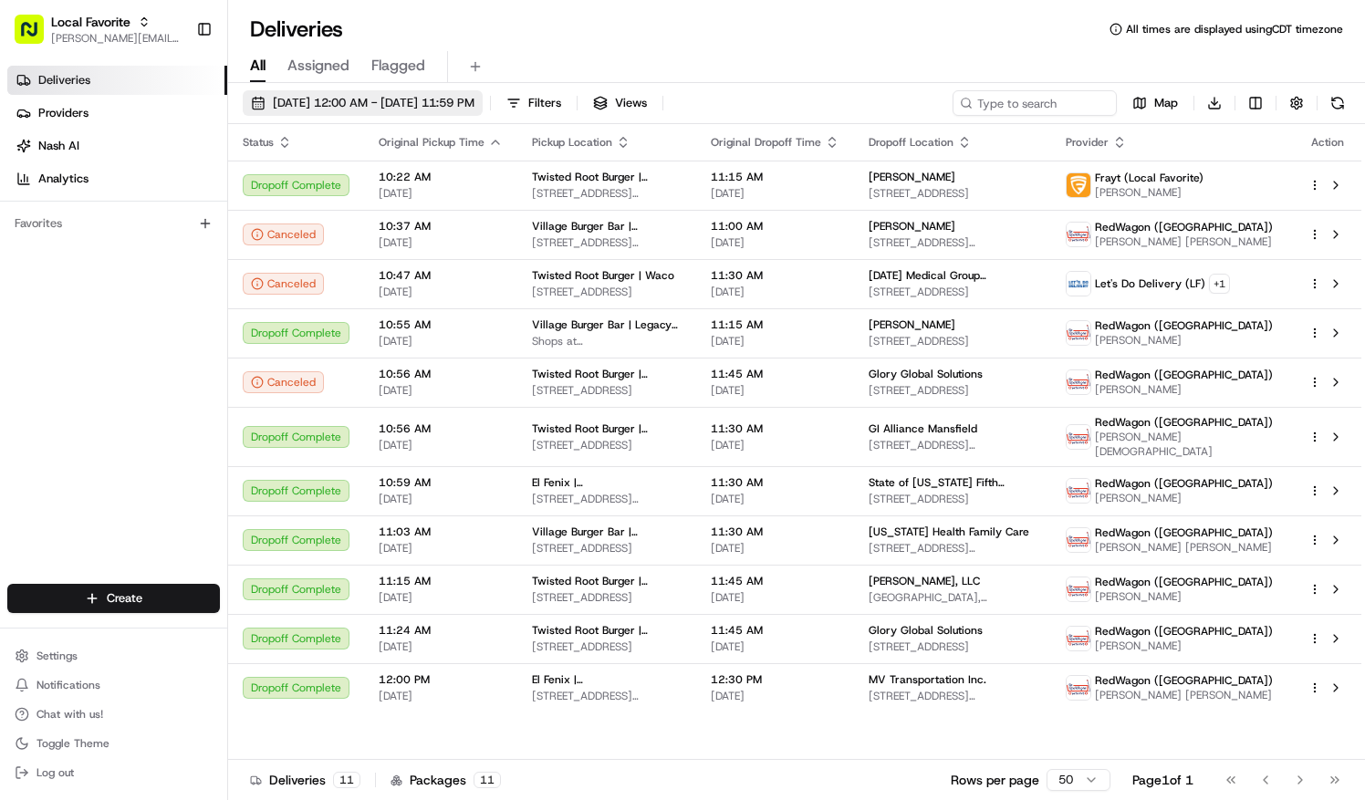
click at [336, 100] on span "[DATE] 12:00 AM - [DATE] 11:59 PM" at bounding box center [374, 103] width 202 height 16
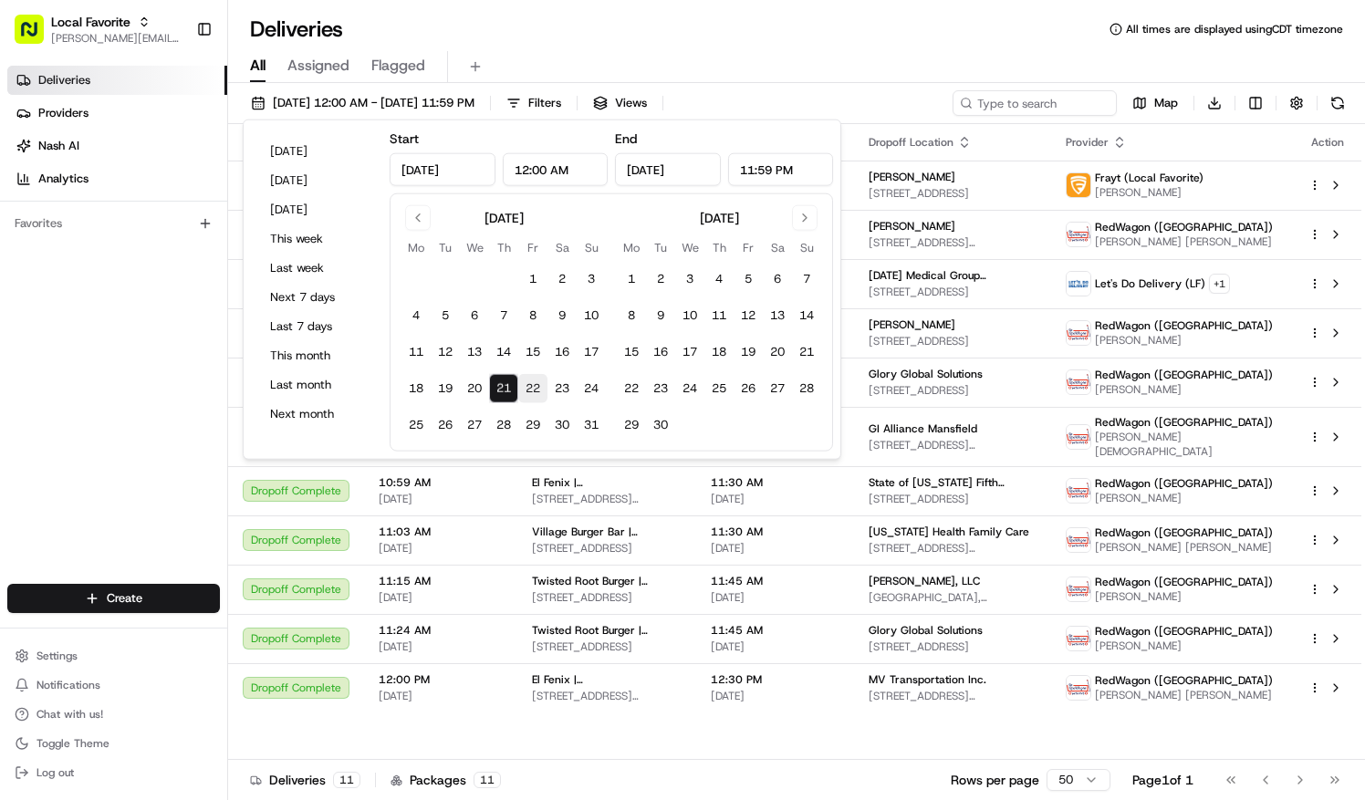
click at [533, 389] on button "22" at bounding box center [532, 388] width 29 height 29
type input "[DATE]"
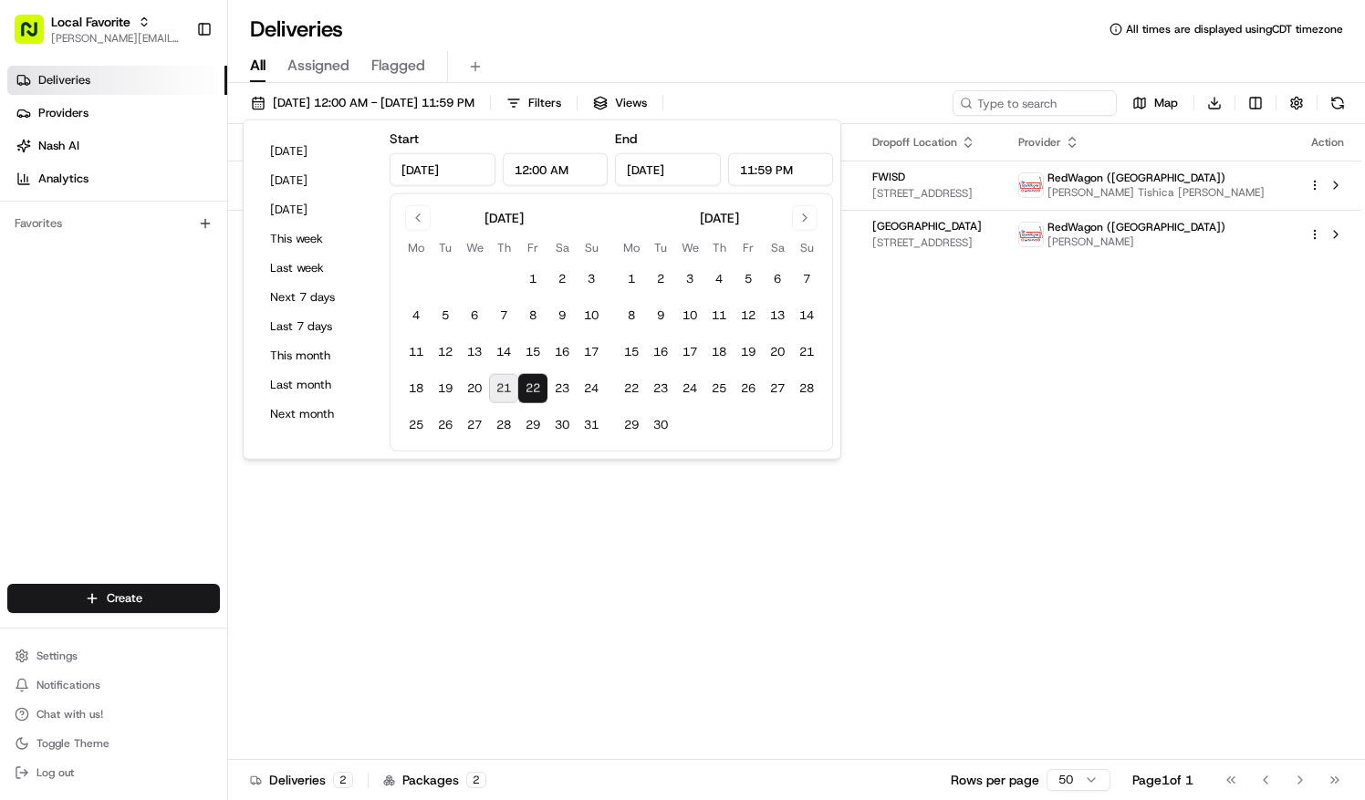
click at [533, 383] on button "22" at bounding box center [532, 388] width 29 height 29
click at [521, 27] on div "Deliveries All times are displayed using CDT timezone" at bounding box center [796, 29] width 1137 height 29
